Goal: Navigation & Orientation: Find specific page/section

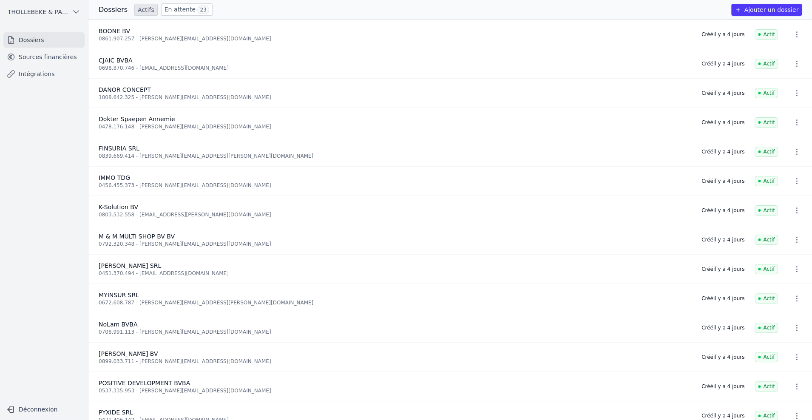
click at [38, 60] on link "Sources financières" at bounding box center [43, 56] width 81 height 15
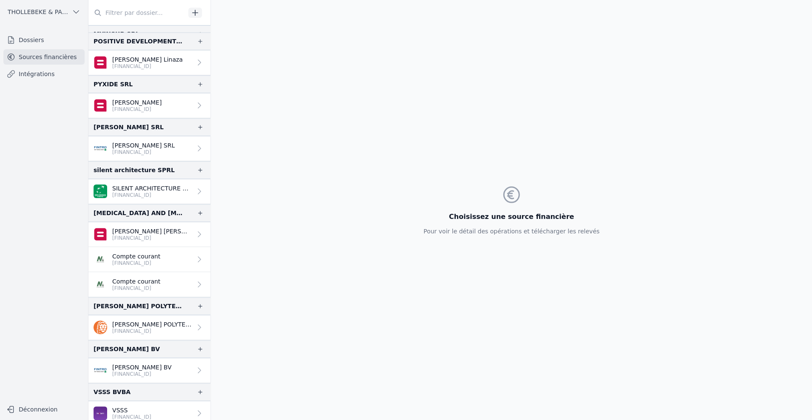
scroll to position [463, 0]
click at [151, 327] on p "[FINANCIAL_ID]" at bounding box center [152, 330] width 80 height 7
